Goal: Book appointment/travel/reservation

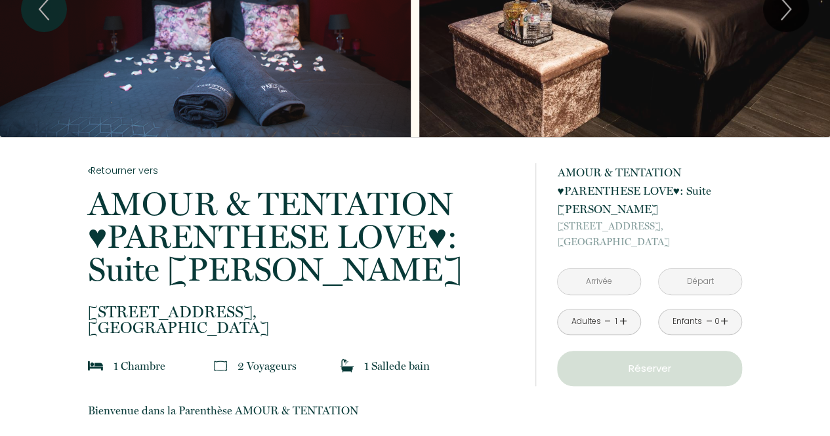
scroll to position [144, 0]
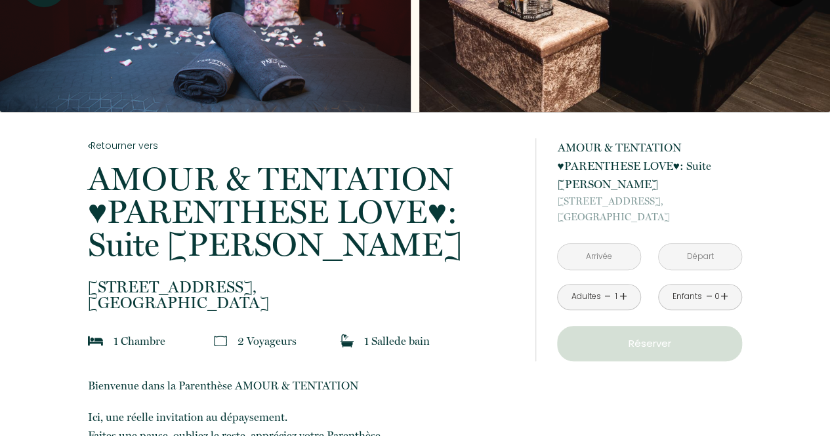
click at [602, 264] on input "text" at bounding box center [599, 257] width 83 height 26
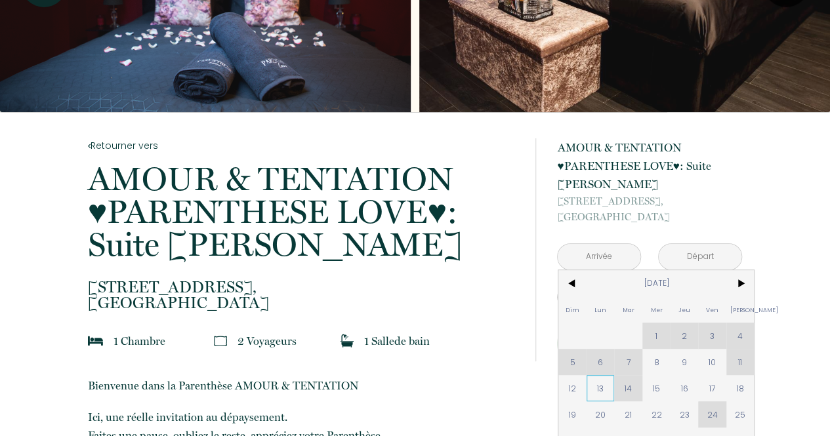
scroll to position [234, 0]
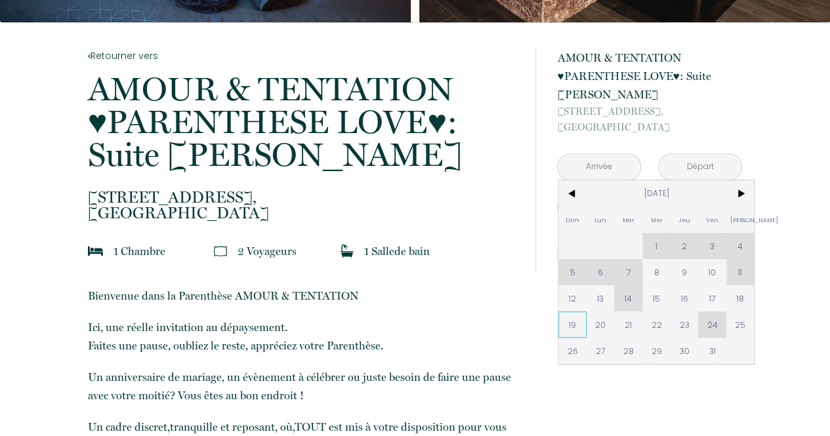
click at [572, 325] on span "19" at bounding box center [572, 325] width 28 height 26
type input "[DATE]"
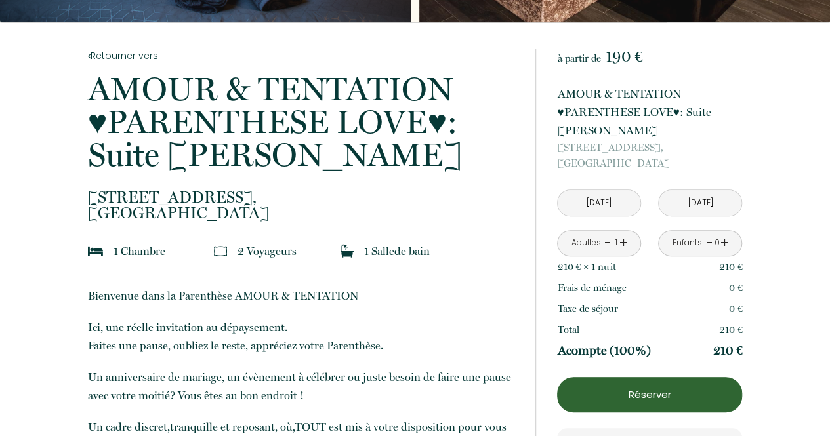
click at [610, 165] on p "[STREET_ADDRESS]" at bounding box center [649, 155] width 185 height 31
click at [613, 203] on input "[DATE]" at bounding box center [599, 203] width 83 height 26
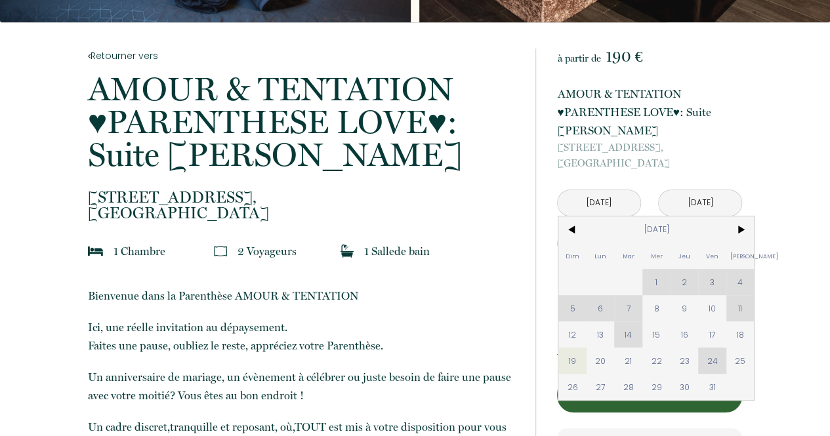
drag, startPoint x: 588, startPoint y: 359, endPoint x: 604, endPoint y: 355, distance: 15.6
click at [597, 369] on span "20" at bounding box center [601, 361] width 28 height 26
click at [604, 355] on p "Acompte (100%)" at bounding box center [603, 351] width 93 height 16
type input "[DATE]"
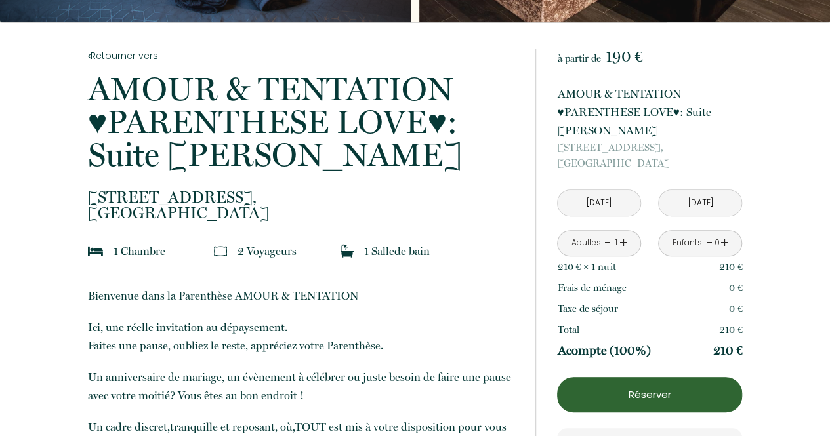
click at [623, 242] on link "+" at bounding box center [623, 243] width 8 height 20
